Goal: Information Seeking & Learning: Learn about a topic

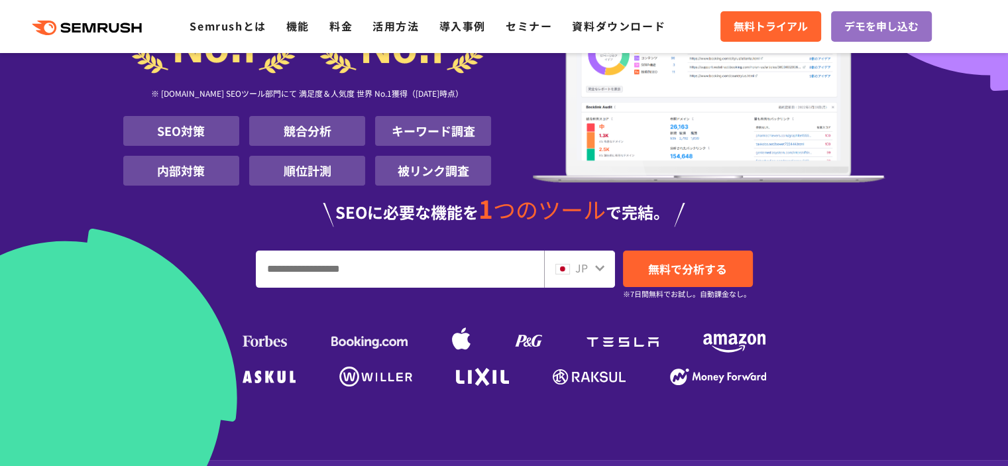
scroll to position [170, 0]
click at [355, 259] on input "URL、キーワードを入力してください" at bounding box center [399, 269] width 287 height 36
type input "*"
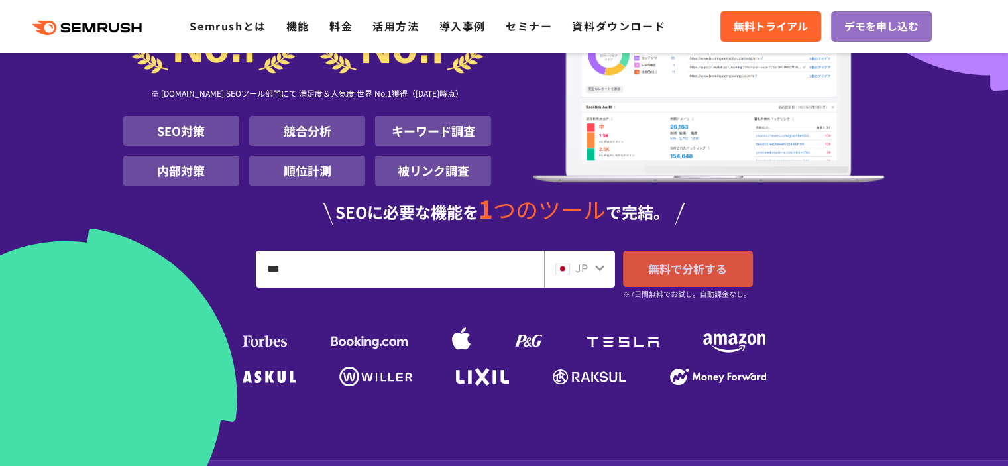
type input "***"
click at [675, 268] on span "無料で分析する" at bounding box center [687, 268] width 79 height 17
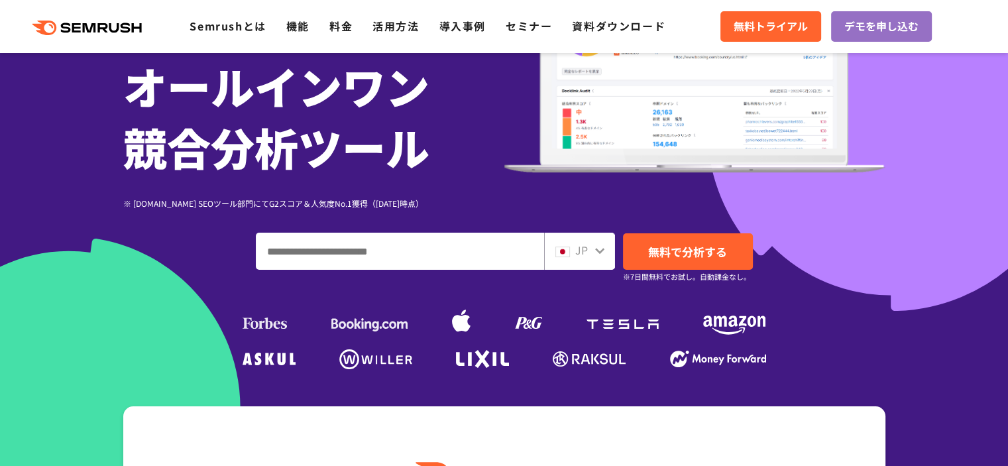
scroll to position [172, 0]
